Goal: Communication & Community: Answer question/provide support

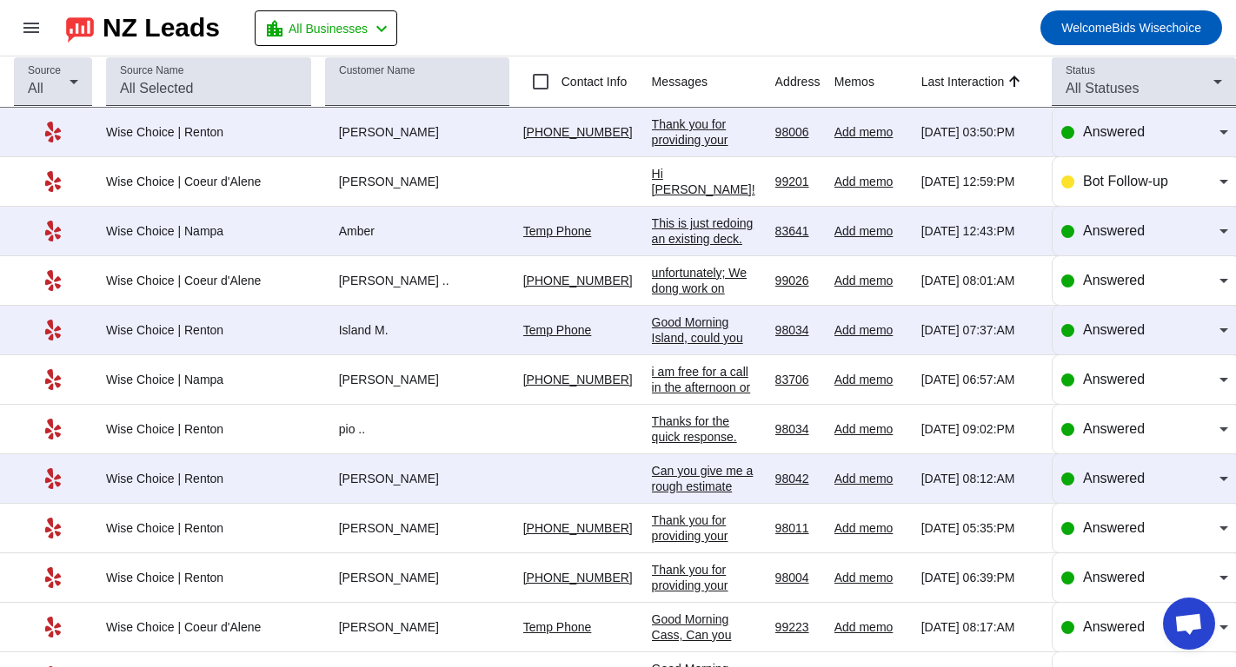
click at [652, 341] on div "Good Morning Island, could you supple your contact, so we can get you a phone c…" at bounding box center [706, 354] width 109 height 78
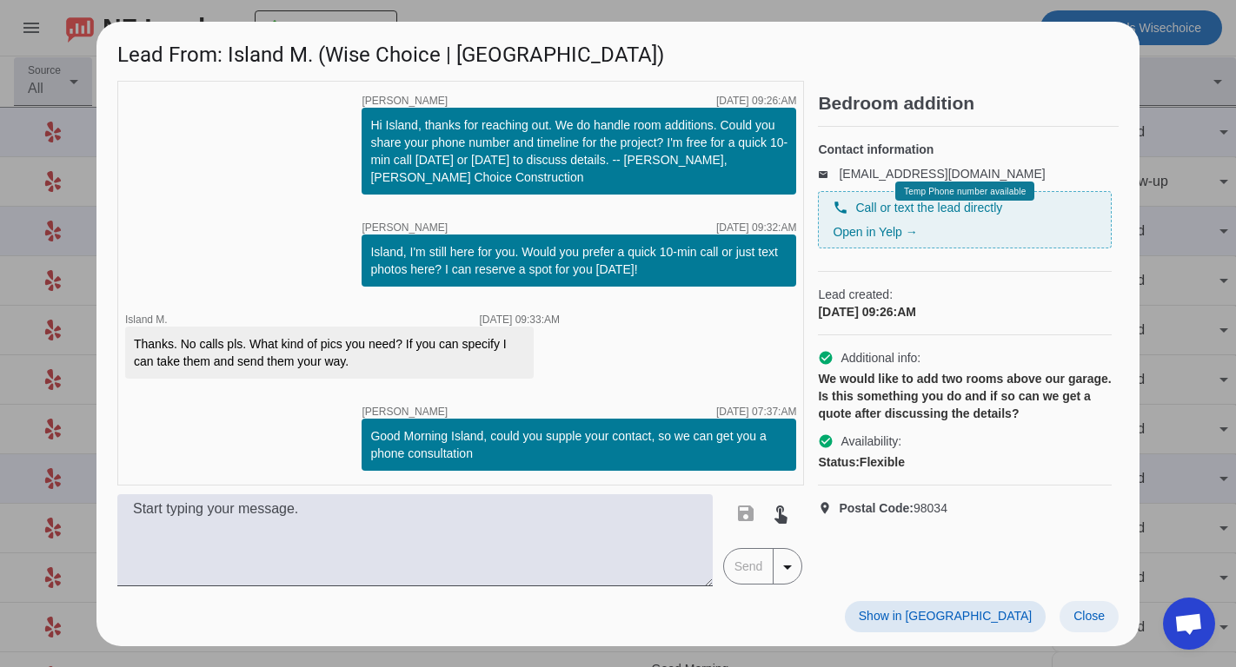
click at [1092, 619] on span "Close" at bounding box center [1088, 616] width 31 height 14
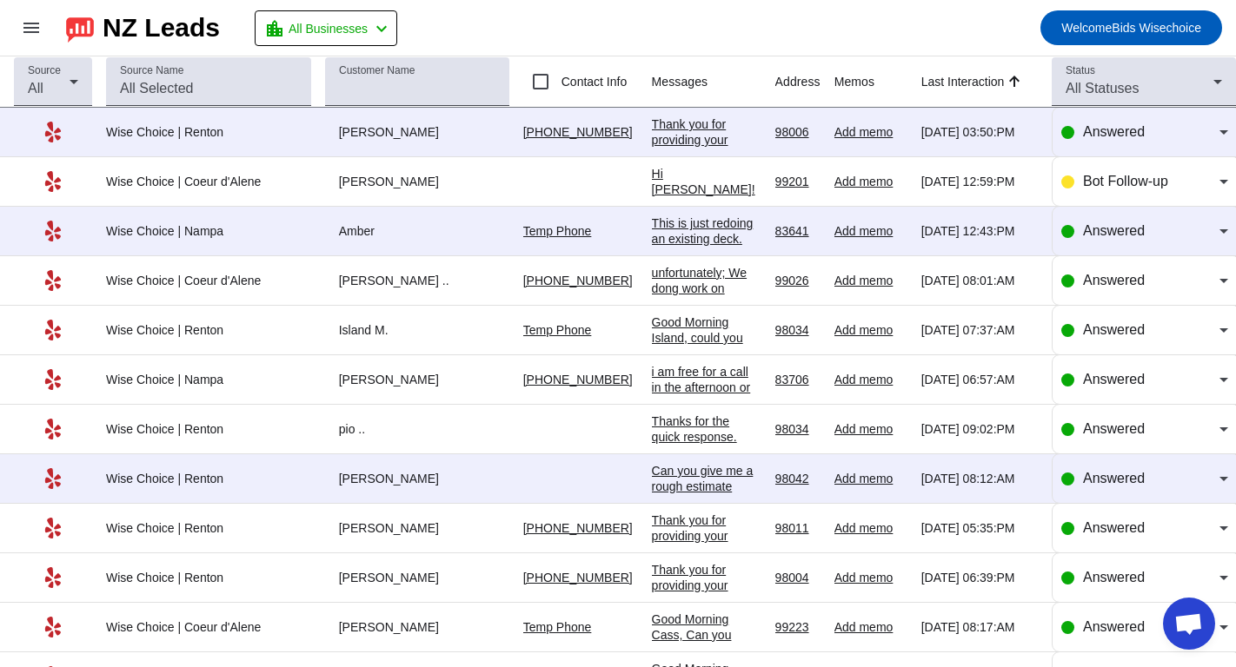
click at [652, 295] on div "unfortunately; We dong work on mobile homes" at bounding box center [706, 288] width 109 height 47
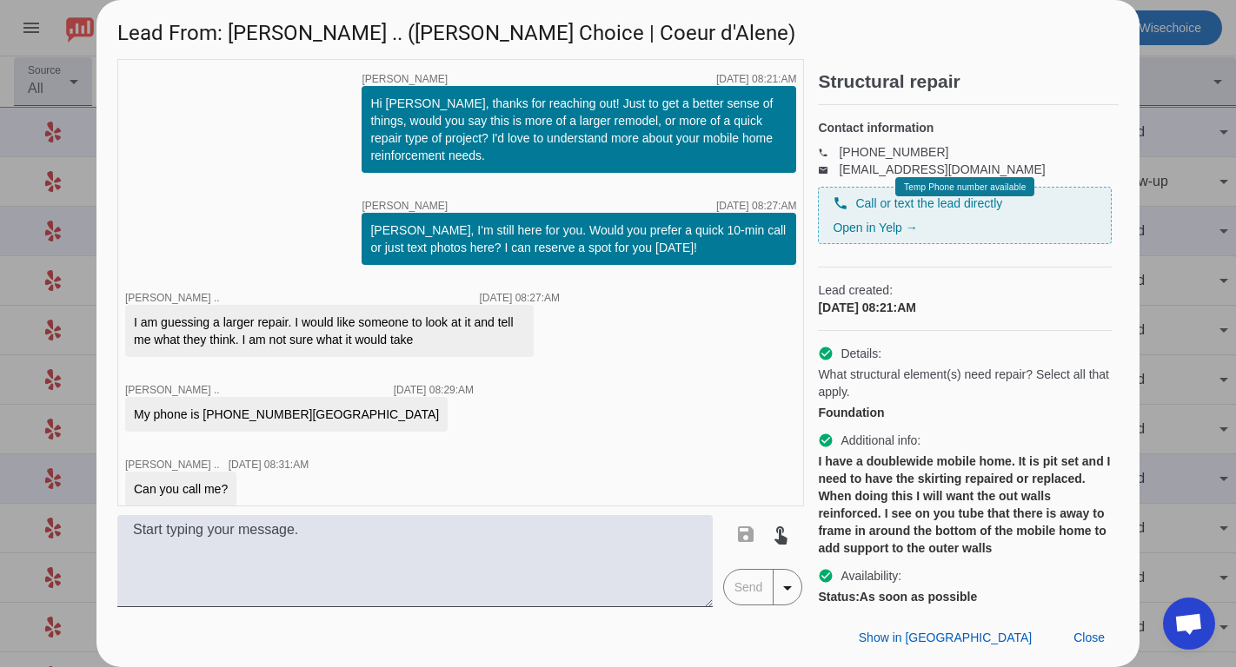
scroll to position [458, 0]
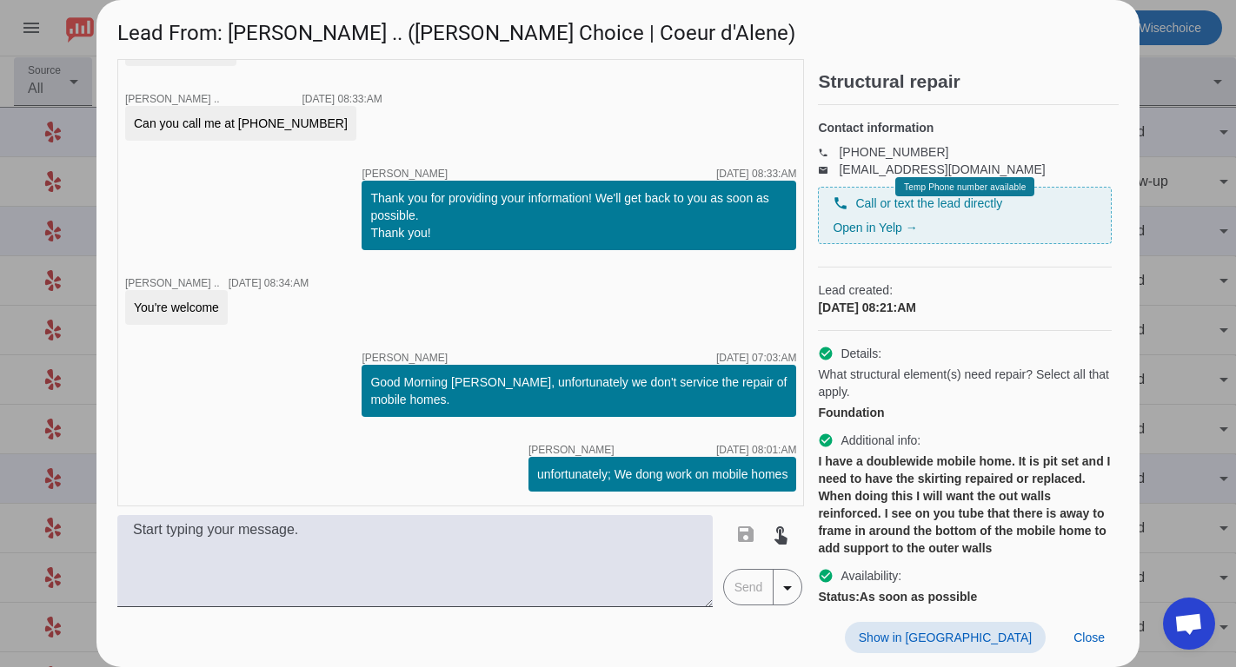
click at [1153, 76] on div at bounding box center [618, 333] width 1236 height 667
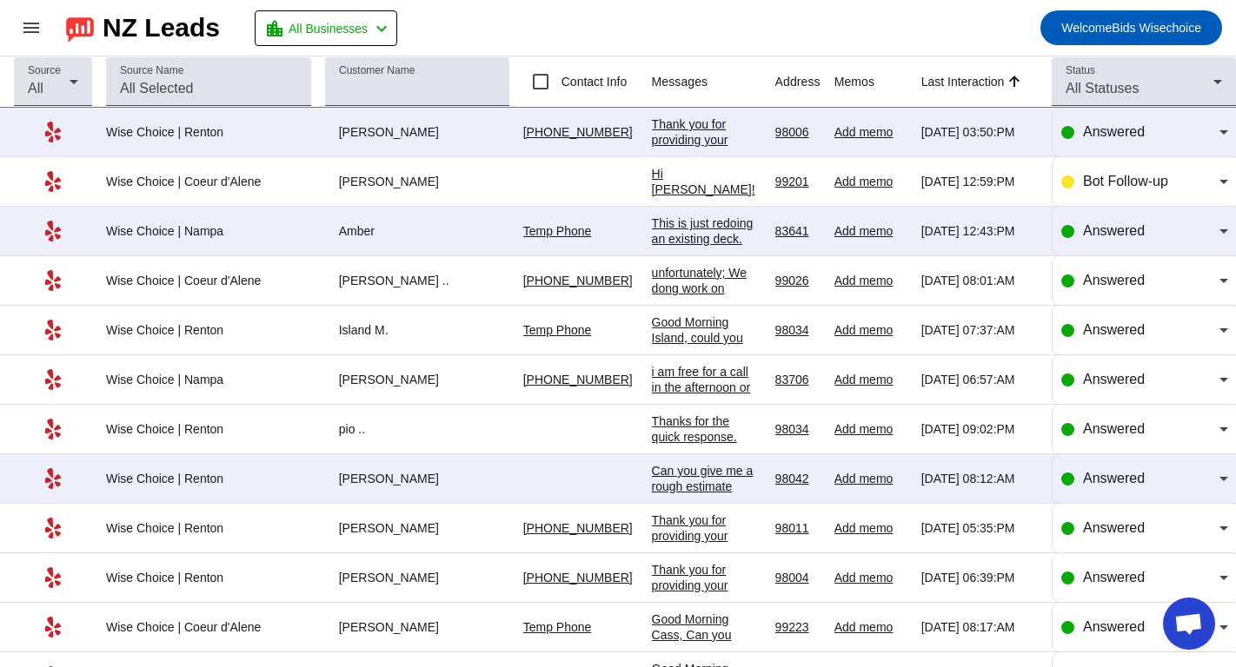
click at [671, 232] on div "This is just redoing an existing deck. Needs new frame underneath as previous o…" at bounding box center [706, 262] width 109 height 94
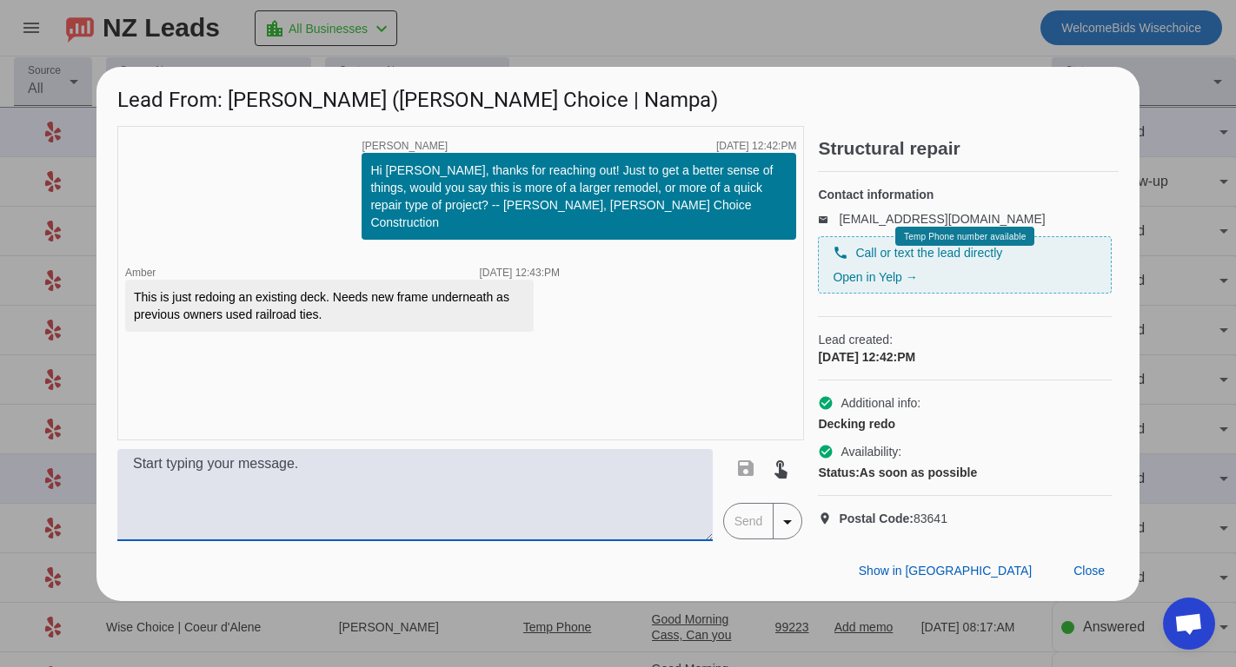
click at [179, 483] on textarea at bounding box center [414, 495] width 595 height 92
type textarea "g"
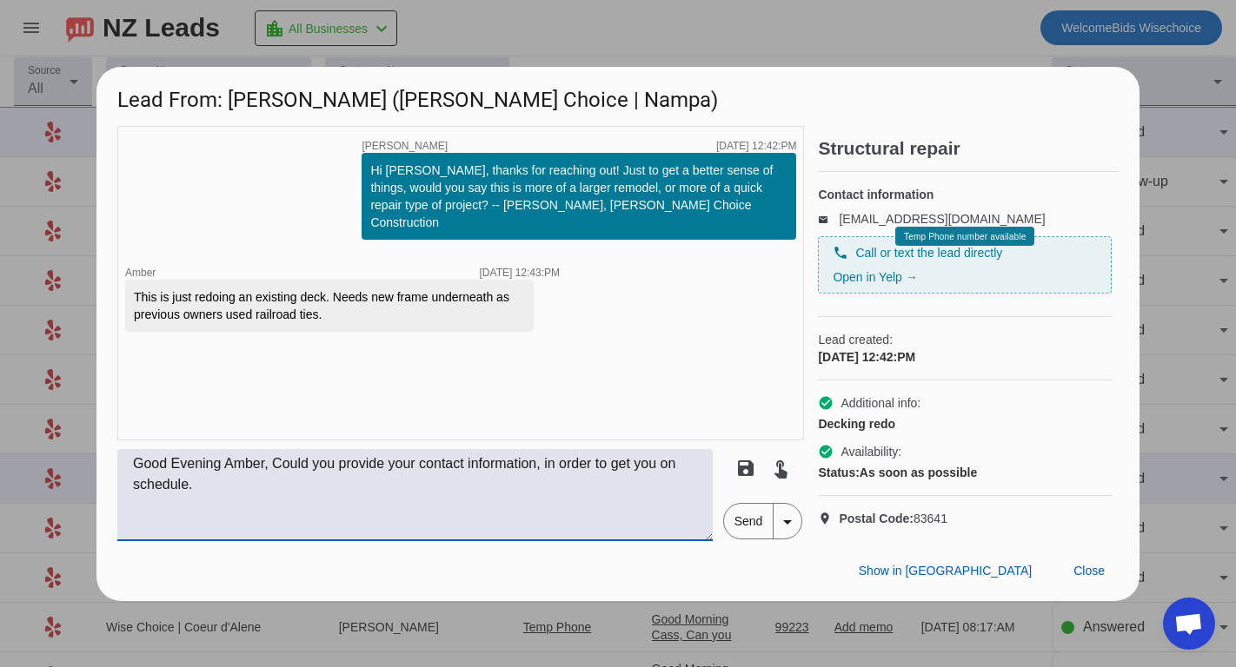
type textarea "Good Evening Amber, Could you provide your contact information, in order to get…"
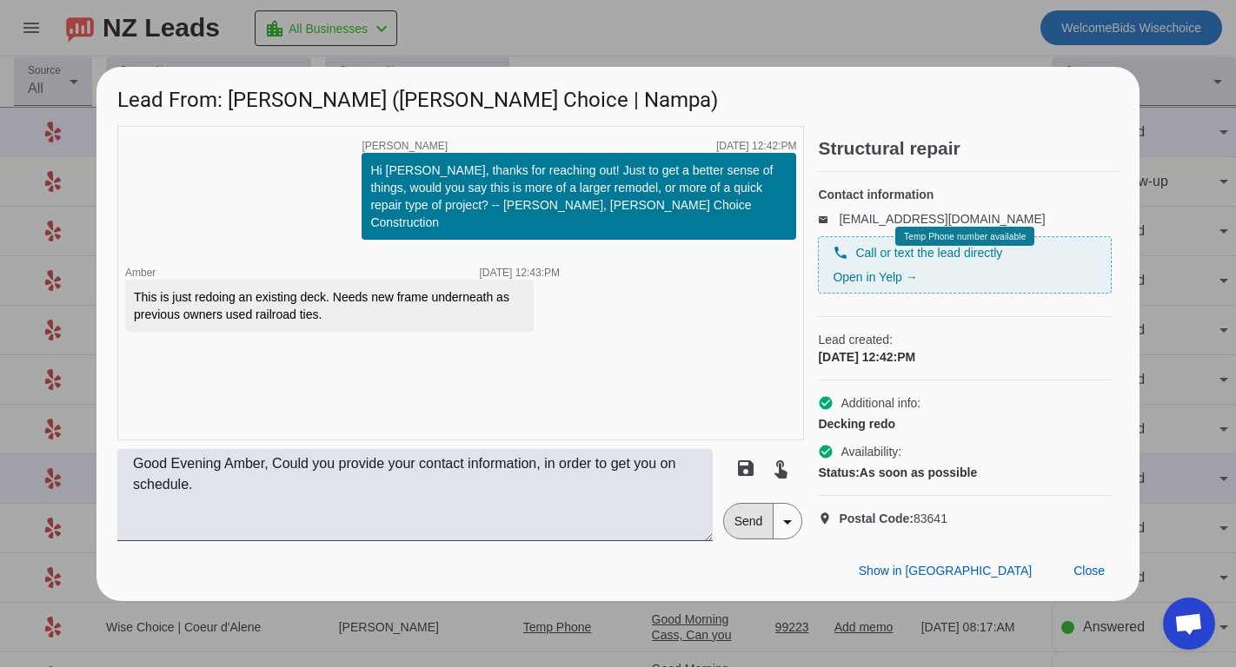
click at [754, 535] on span "Send" at bounding box center [749, 521] width 50 height 35
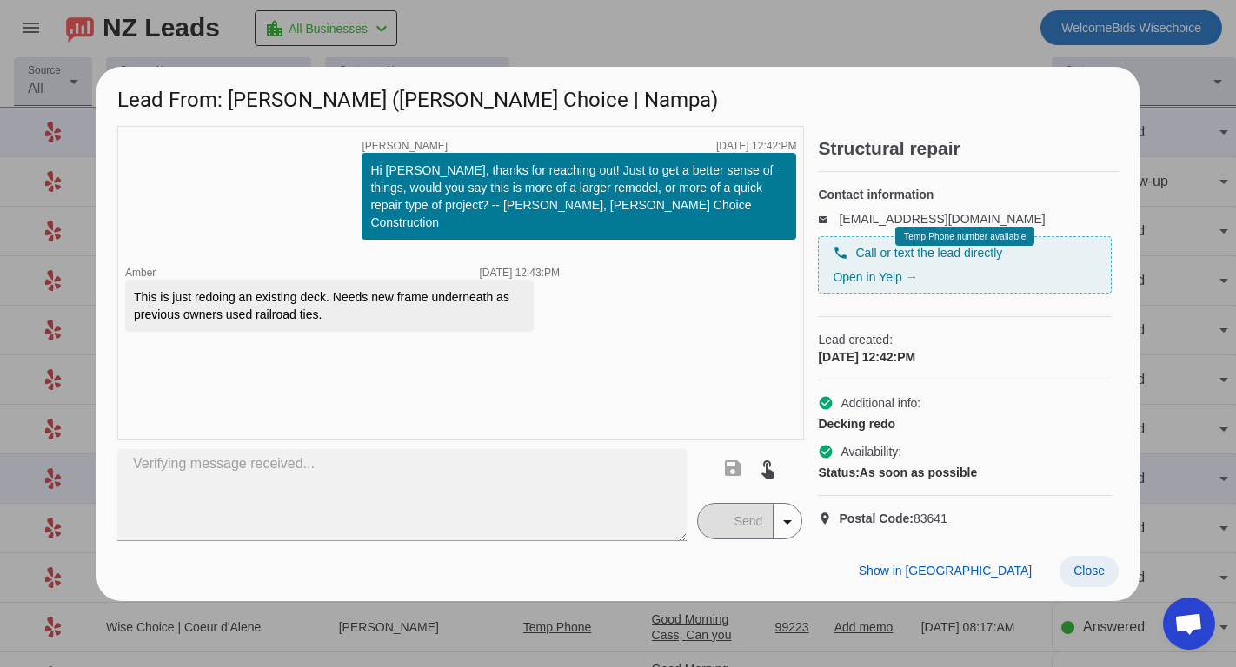
click at [1097, 578] on span "Close" at bounding box center [1088, 571] width 31 height 14
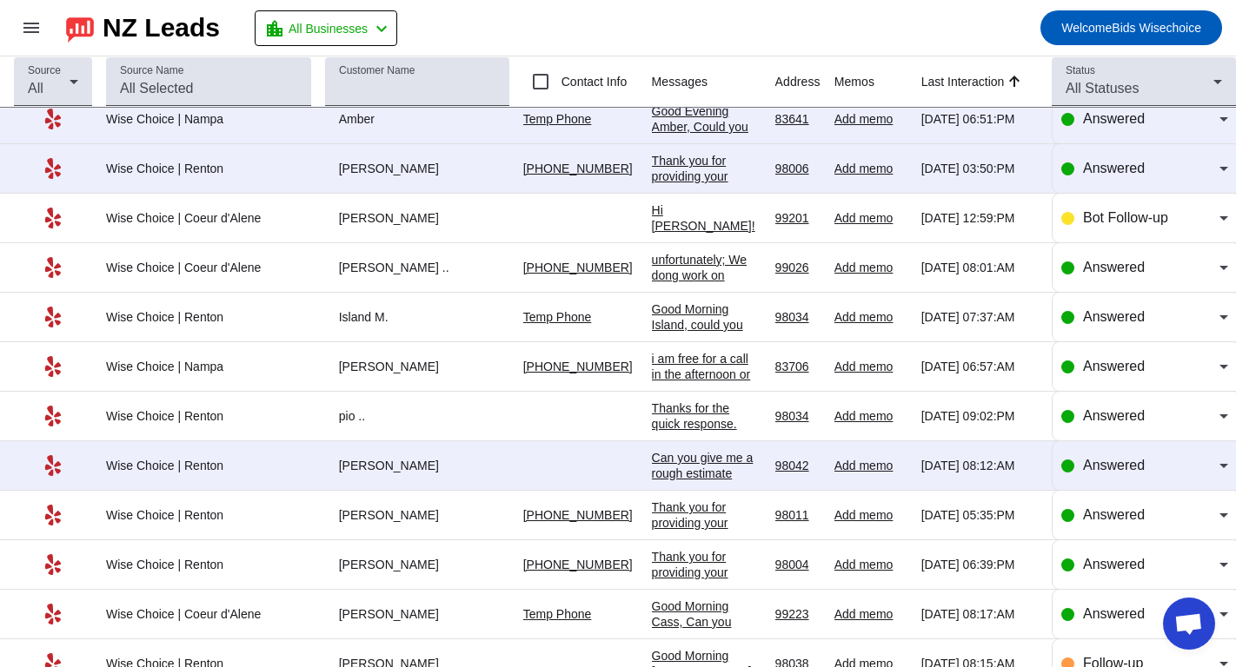
scroll to position [0, 0]
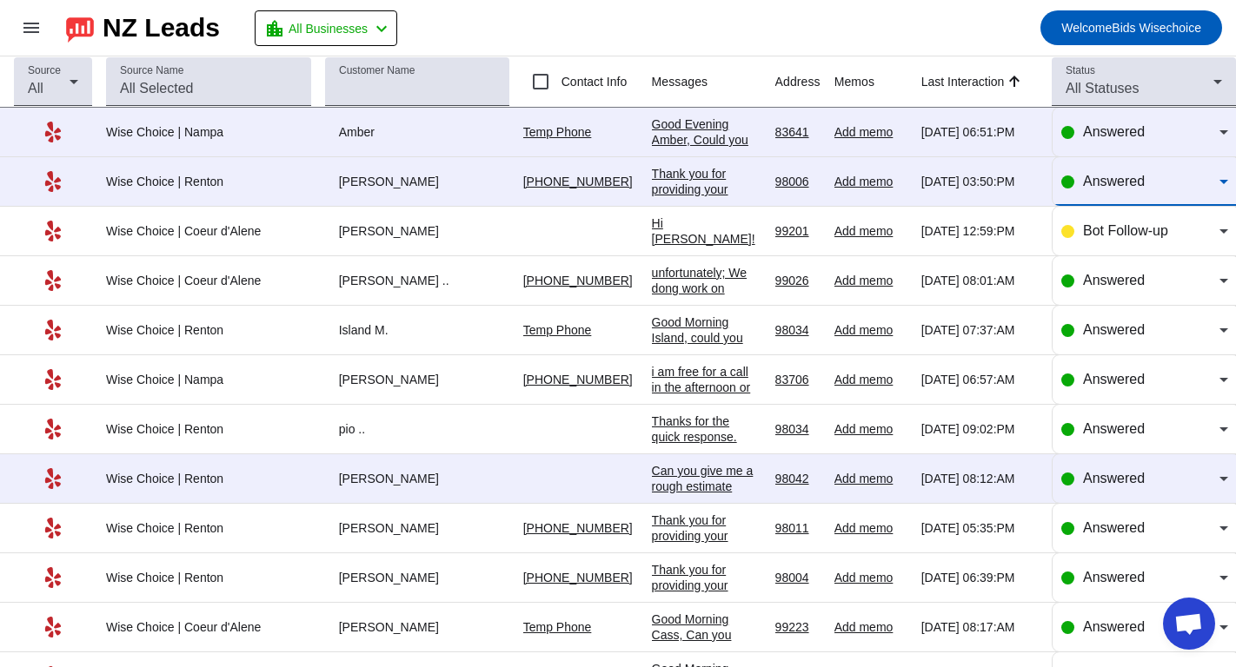
click at [1213, 189] on icon at bounding box center [1223, 181] width 21 height 21
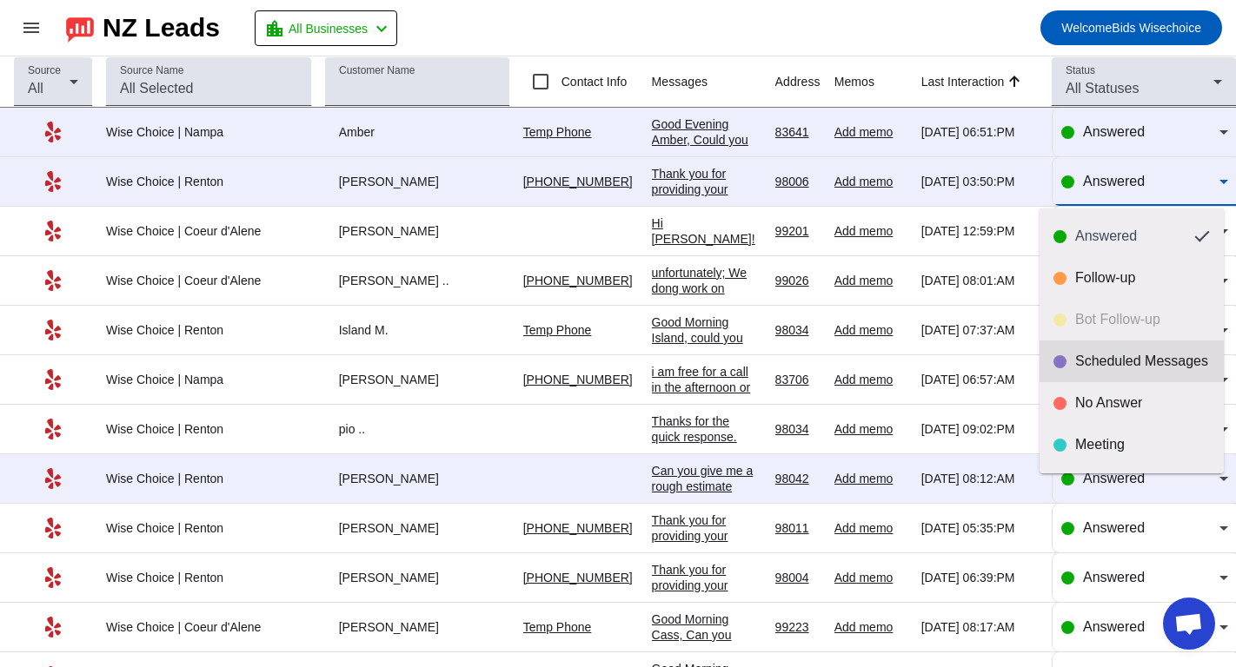
click at [1129, 355] on div "Scheduled Messages" at bounding box center [1142, 361] width 135 height 17
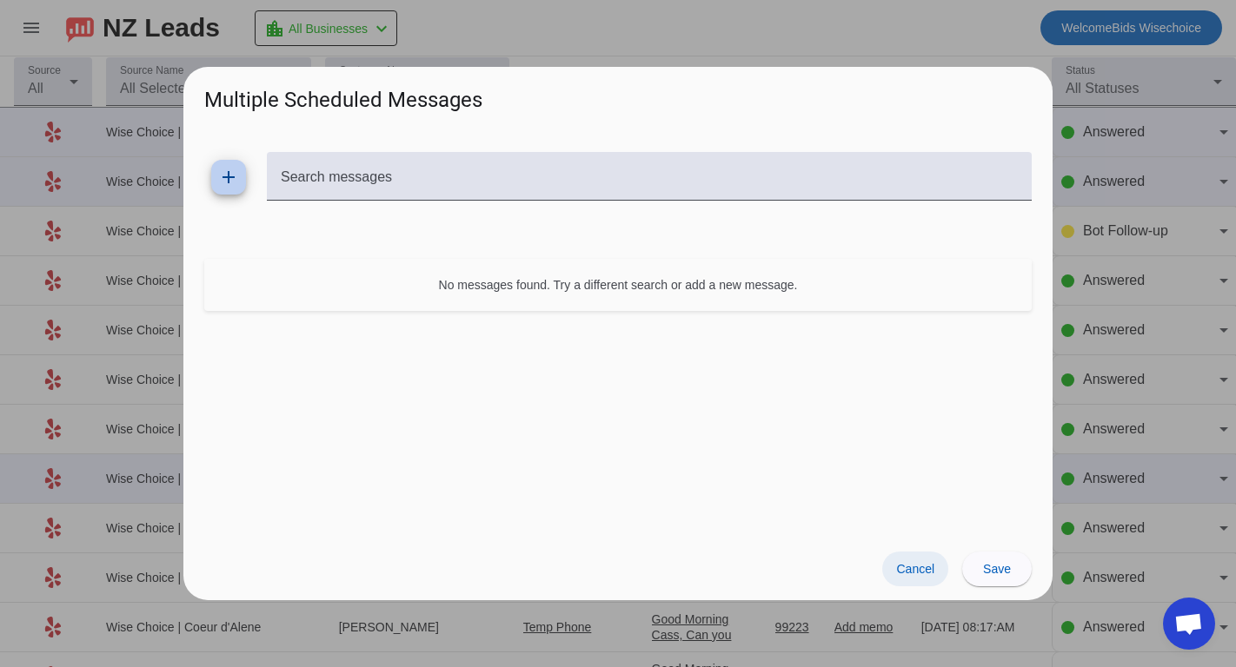
click at [918, 572] on span "Cancel" at bounding box center [915, 569] width 38 height 14
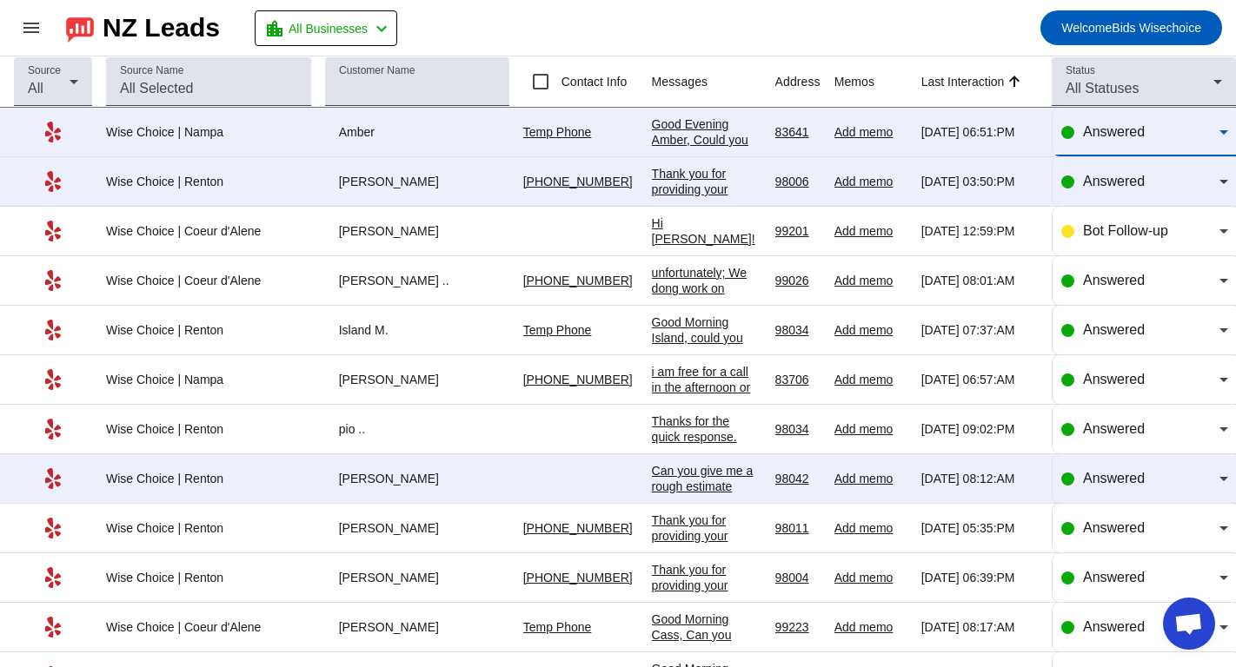
click at [1213, 135] on icon at bounding box center [1223, 132] width 21 height 21
